Goal: Task Accomplishment & Management: Manage account settings

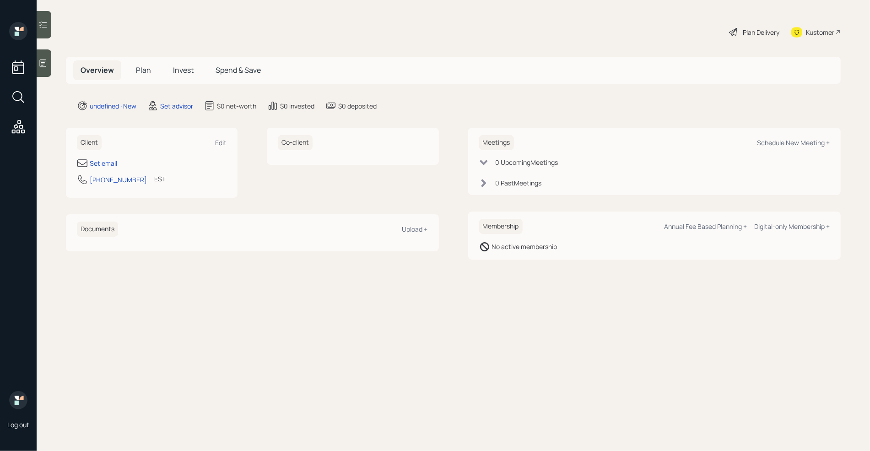
click at [48, 67] on div at bounding box center [44, 62] width 15 height 27
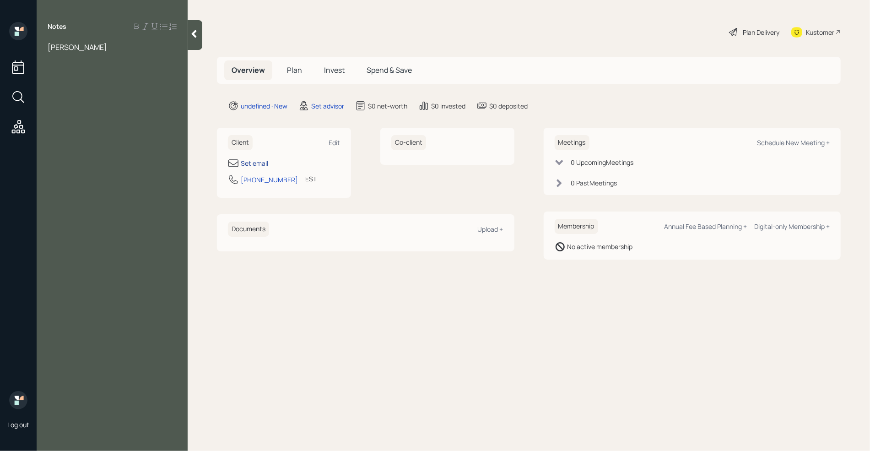
click at [256, 163] on div "Set email" at bounding box center [254, 163] width 27 height 10
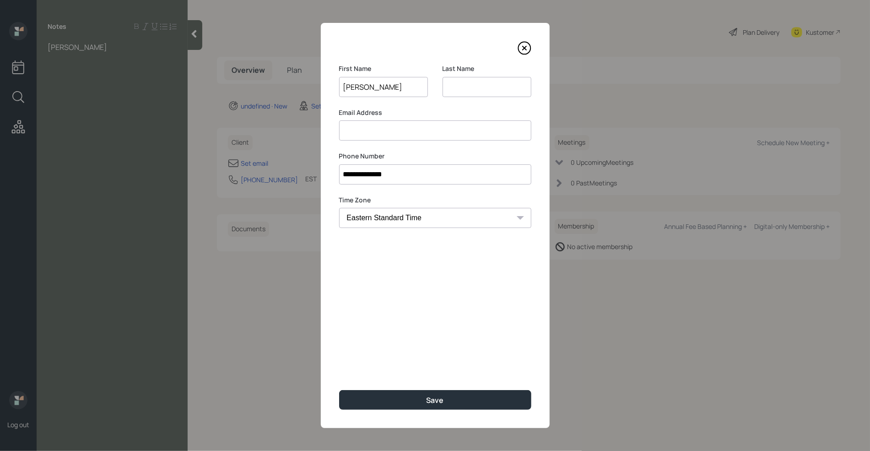
type input "[PERSON_NAME]"
click at [467, 83] on input at bounding box center [486, 87] width 89 height 20
type input "[PERSON_NAME]"
click at [385, 137] on input at bounding box center [435, 130] width 192 height 20
